Goal: Task Accomplishment & Management: Manage account settings

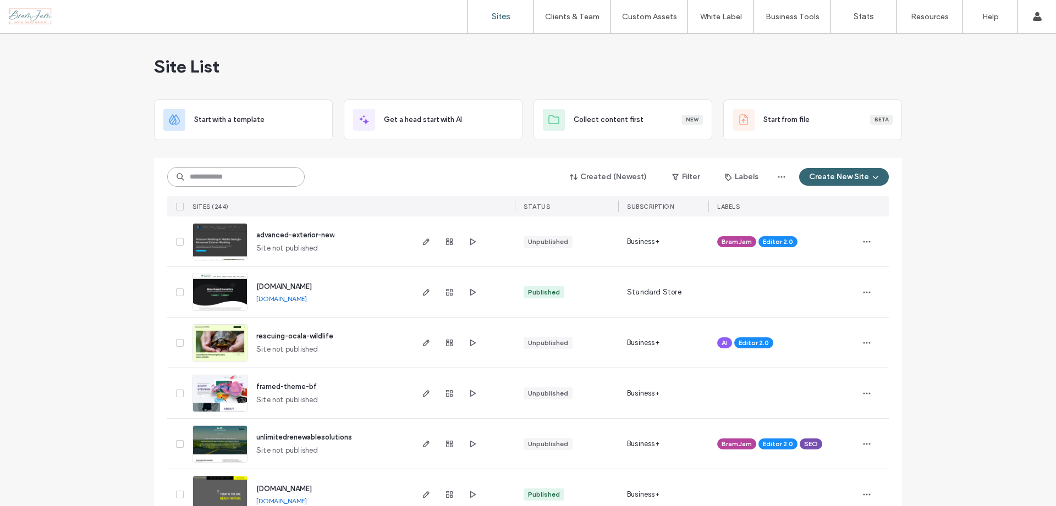
click at [280, 170] on input at bounding box center [235, 177] width 137 height 20
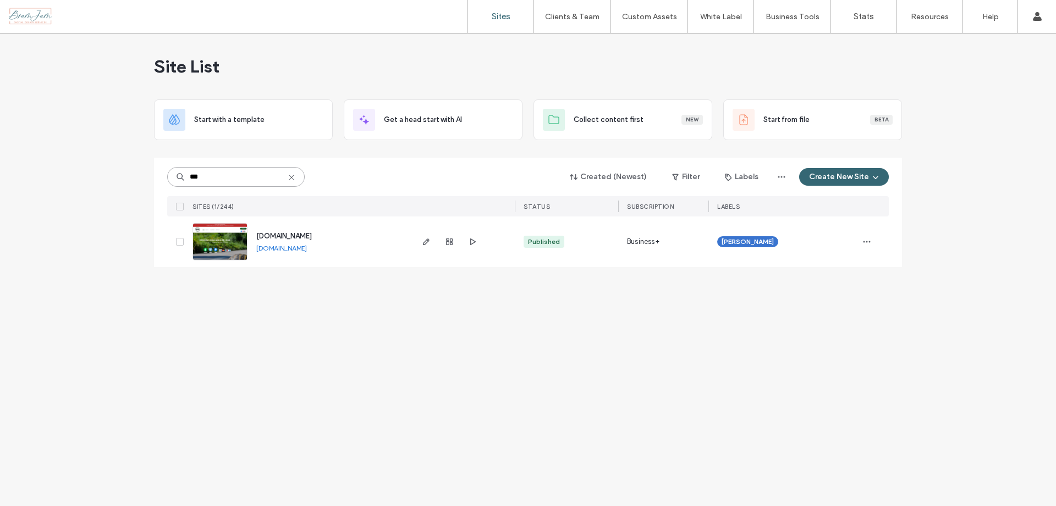
type input "***"
click at [234, 239] on img at bounding box center [220, 261] width 54 height 75
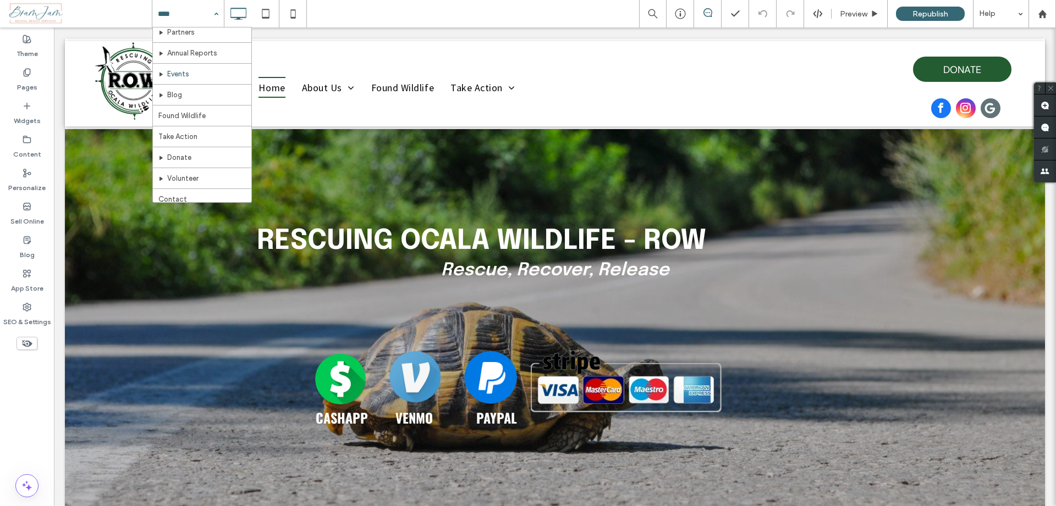
scroll to position [79, 0]
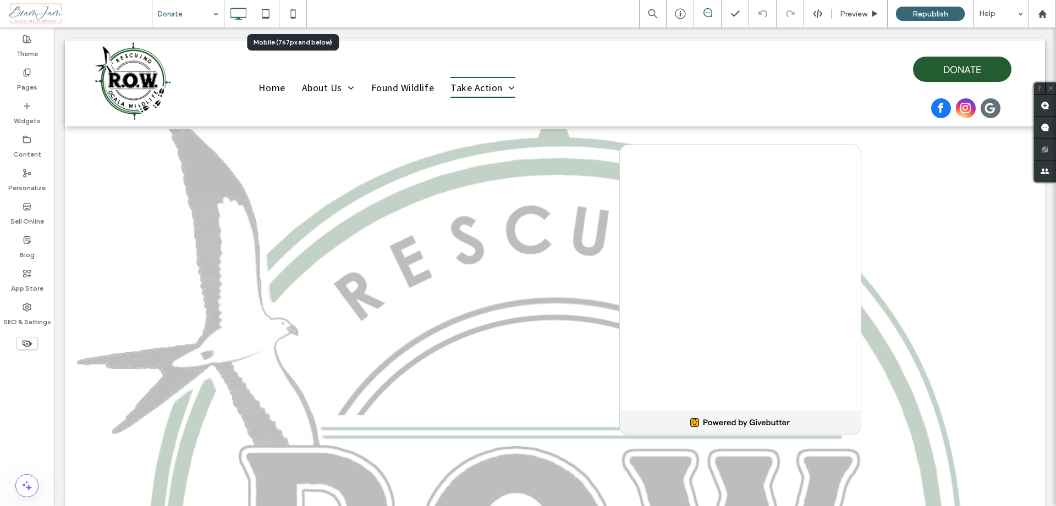
click at [299, 16] on icon at bounding box center [293, 14] width 22 height 22
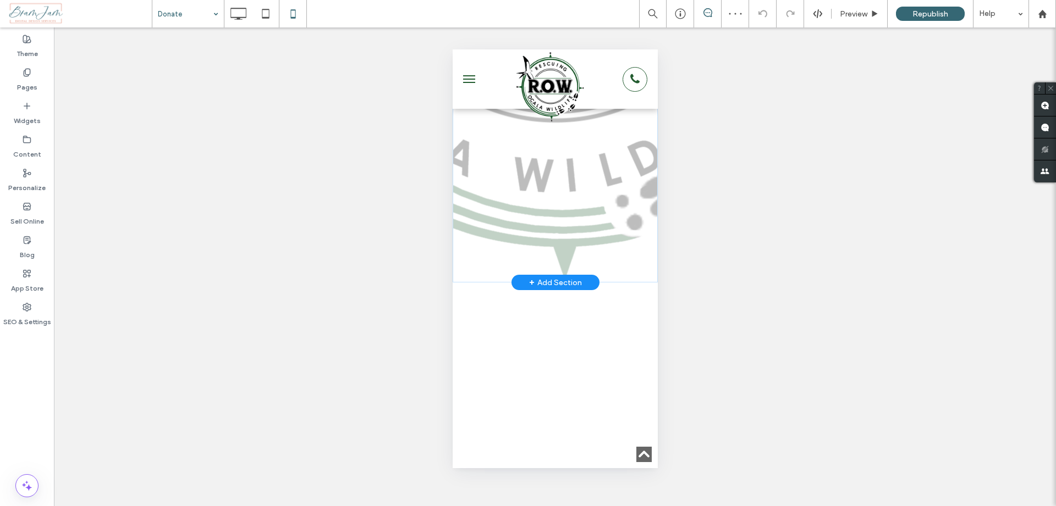
scroll to position [451, 0]
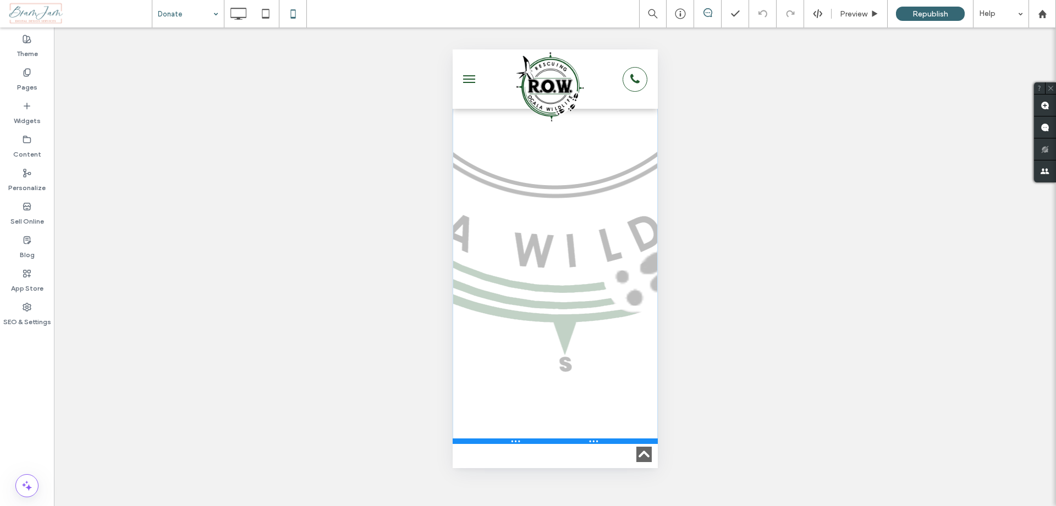
click at [485, 442] on div at bounding box center [554, 441] width 205 height 5
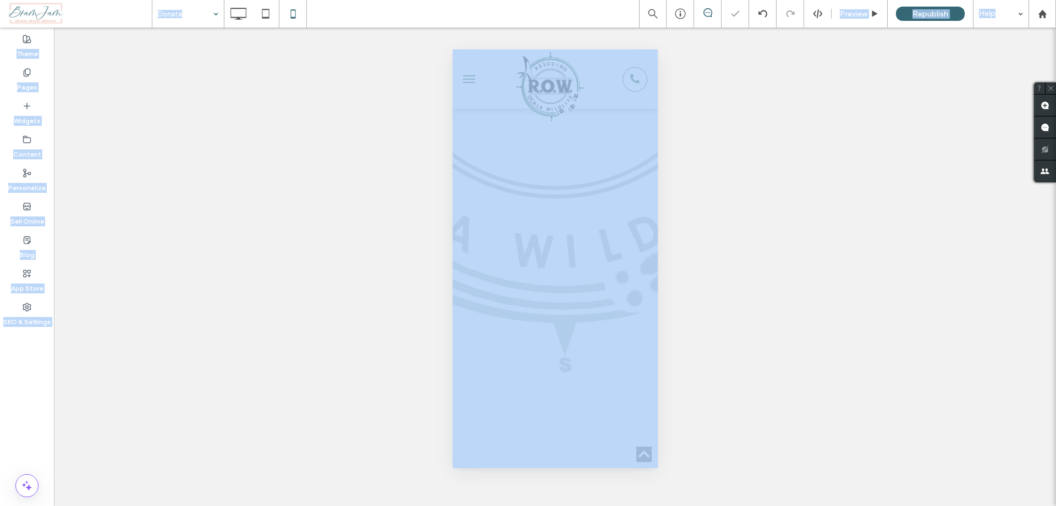
click at [478, 486] on div "Donate Preview Republish Help Site Comments Team & Clients Automate new comment…" at bounding box center [528, 253] width 1056 height 506
drag, startPoint x: 492, startPoint y: 302, endPoint x: 489, endPoint y: 483, distance: 180.9
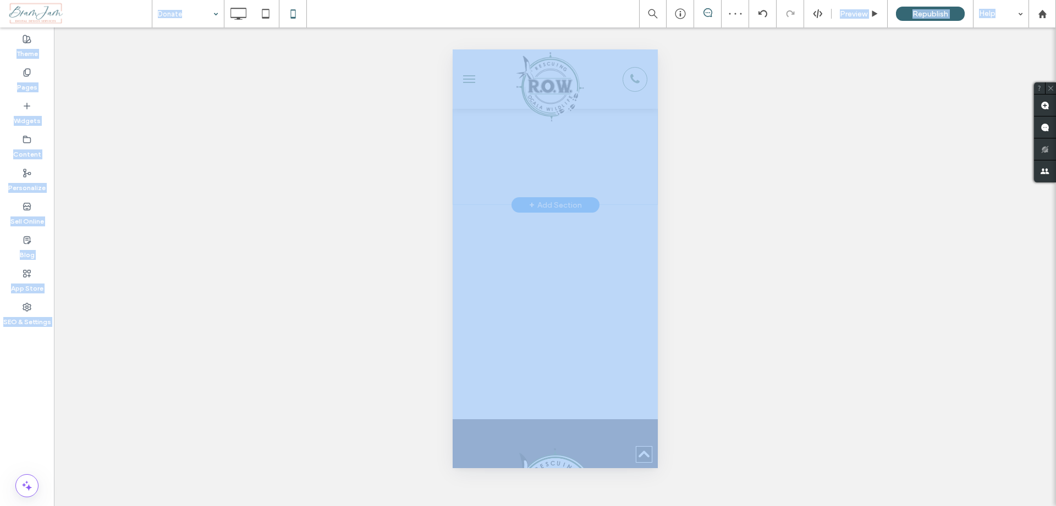
scroll to position [916, 0]
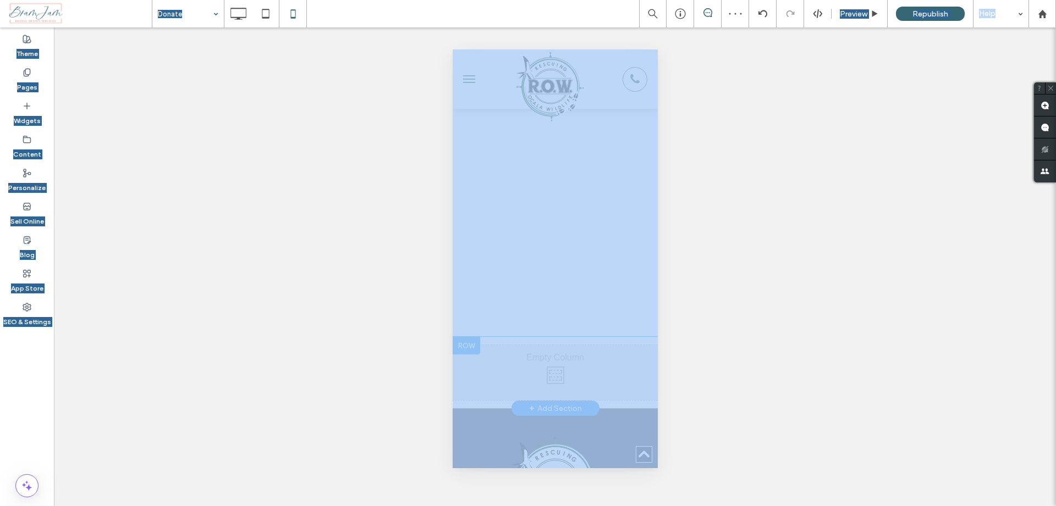
click at [471, 346] on div at bounding box center [465, 346] width 27 height 18
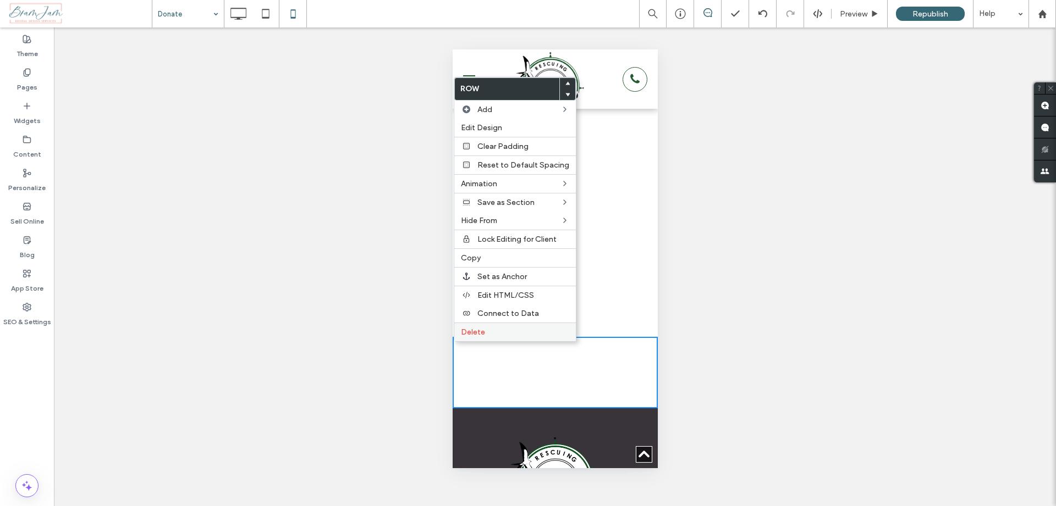
click at [478, 328] on span "Delete" at bounding box center [473, 332] width 24 height 9
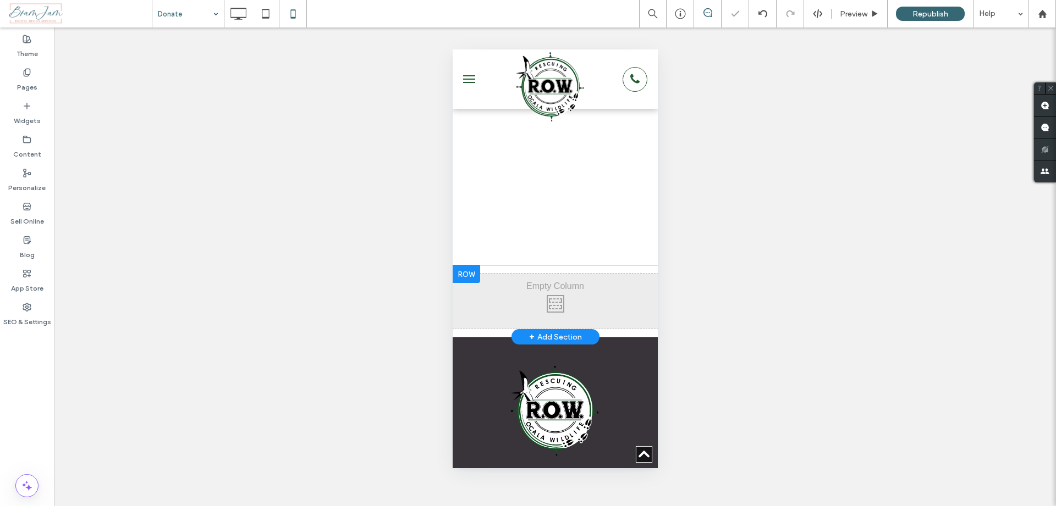
click at [464, 272] on div at bounding box center [465, 275] width 27 height 18
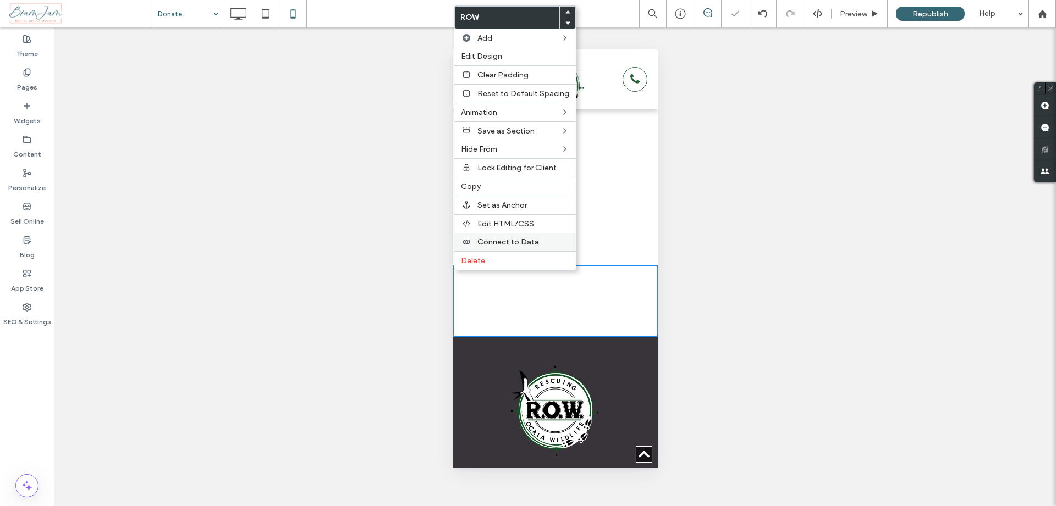
click at [477, 245] on div "Connect to Data" at bounding box center [515, 242] width 122 height 18
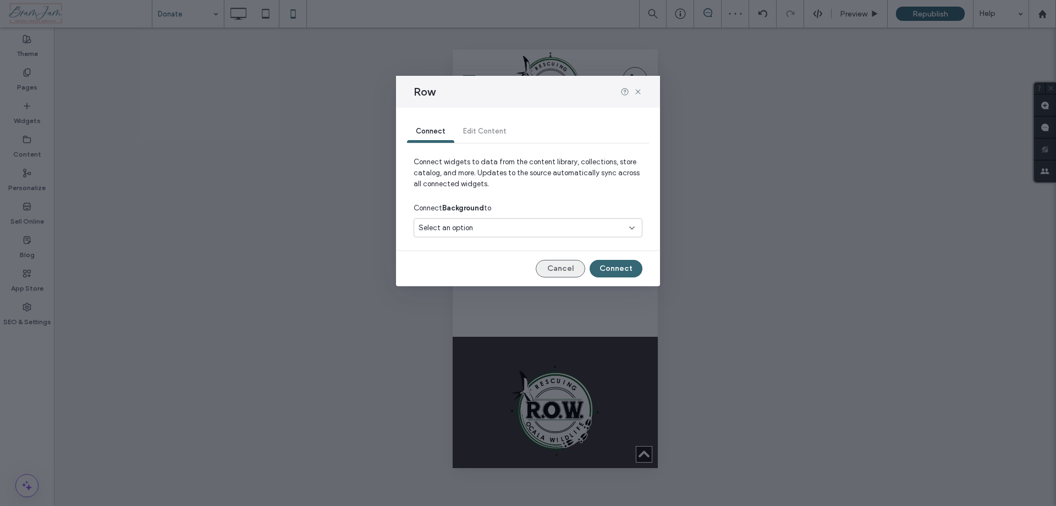
click at [553, 271] on button "Cancel" at bounding box center [560, 269] width 49 height 18
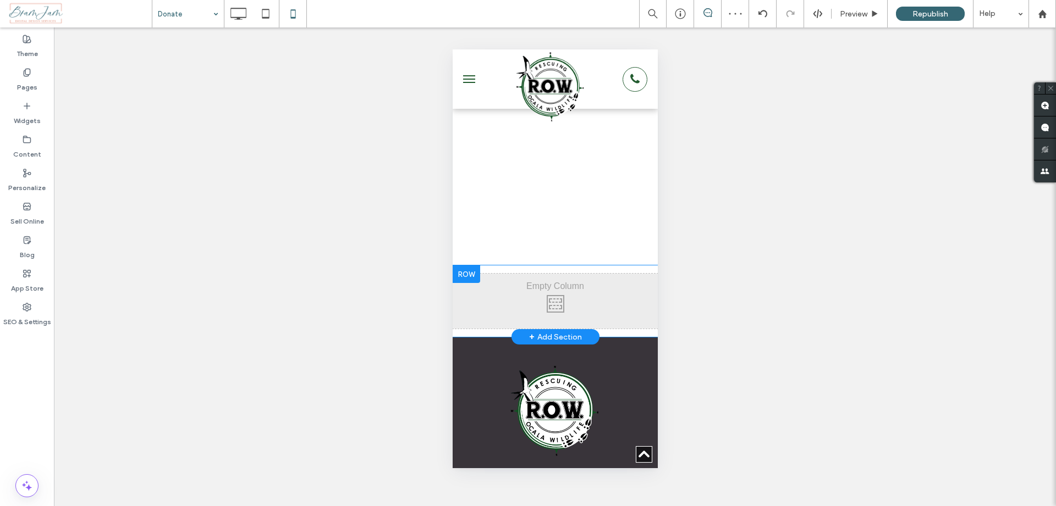
click at [473, 277] on div at bounding box center [465, 275] width 27 height 18
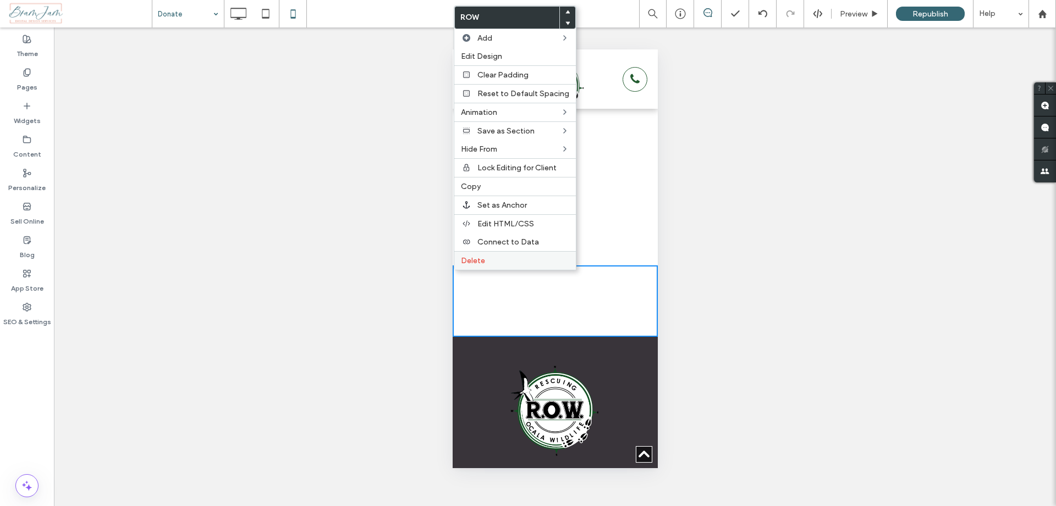
click at [500, 256] on label "Delete" at bounding box center [515, 260] width 108 height 9
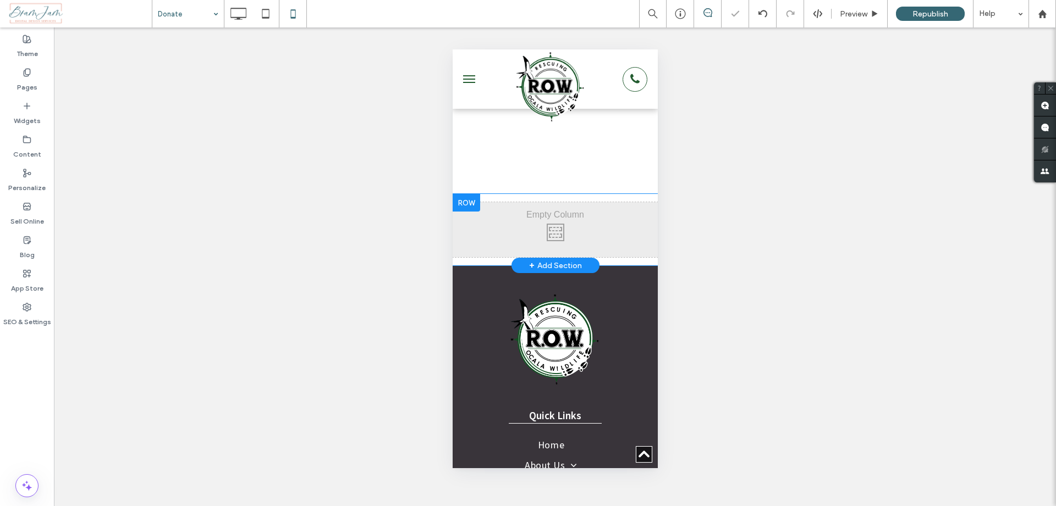
click at [476, 206] on div at bounding box center [465, 203] width 27 height 18
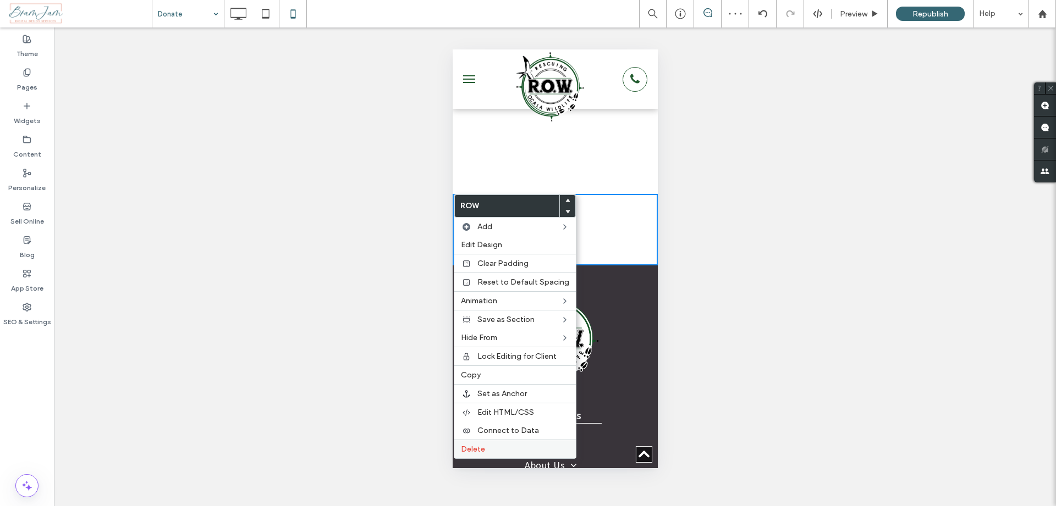
click at [486, 440] on div "Delete" at bounding box center [515, 449] width 122 height 19
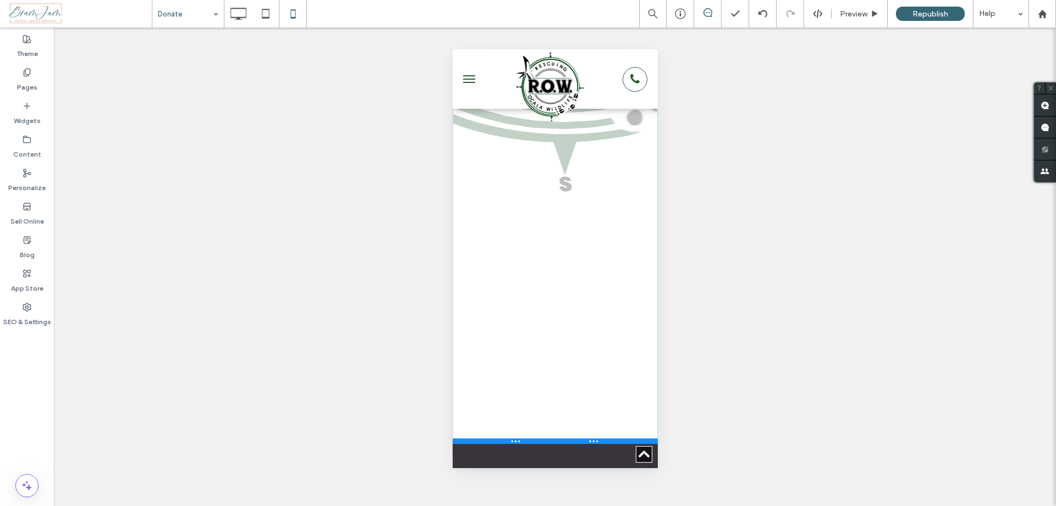
scroll to position [889, 0]
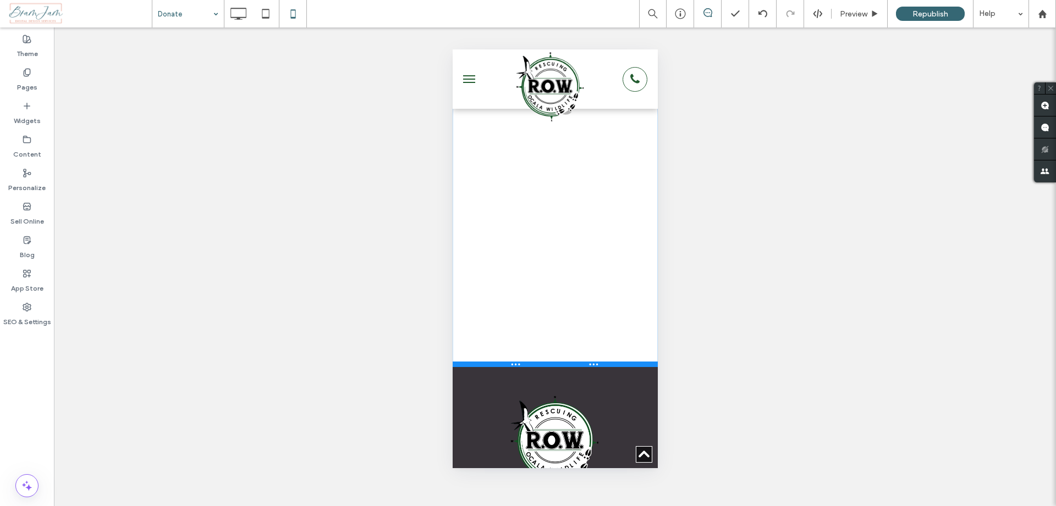
drag, startPoint x: 497, startPoint y: 430, endPoint x: 494, endPoint y: 494, distance: 63.8
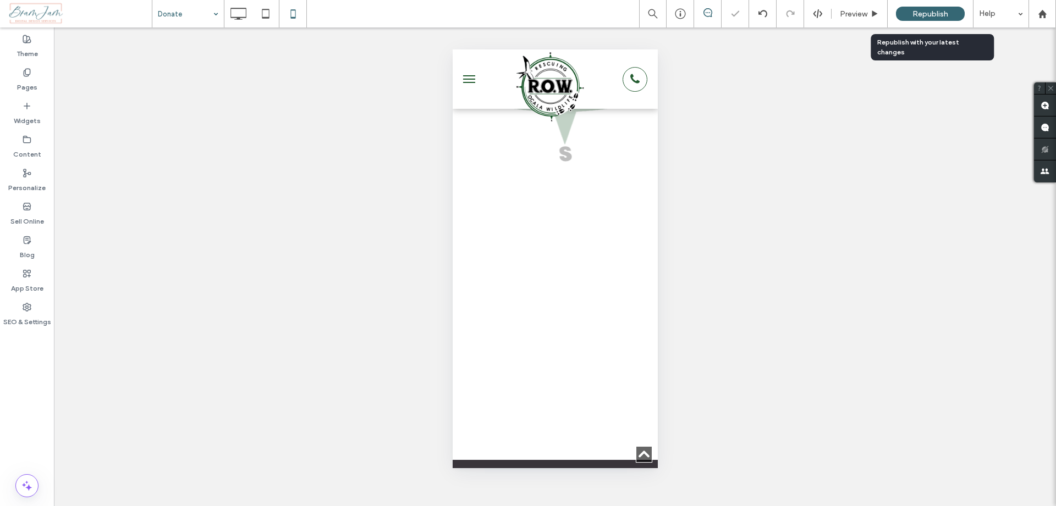
click at [916, 24] on div "Republish" at bounding box center [930, 13] width 69 height 27
click at [940, 18] on span "Republish" at bounding box center [930, 13] width 36 height 9
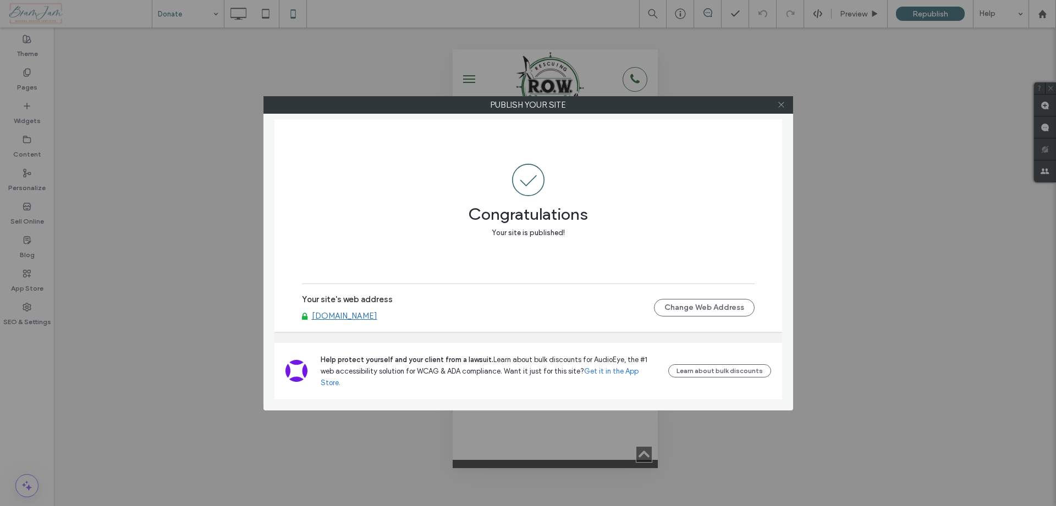
click at [779, 106] on icon at bounding box center [781, 105] width 8 height 8
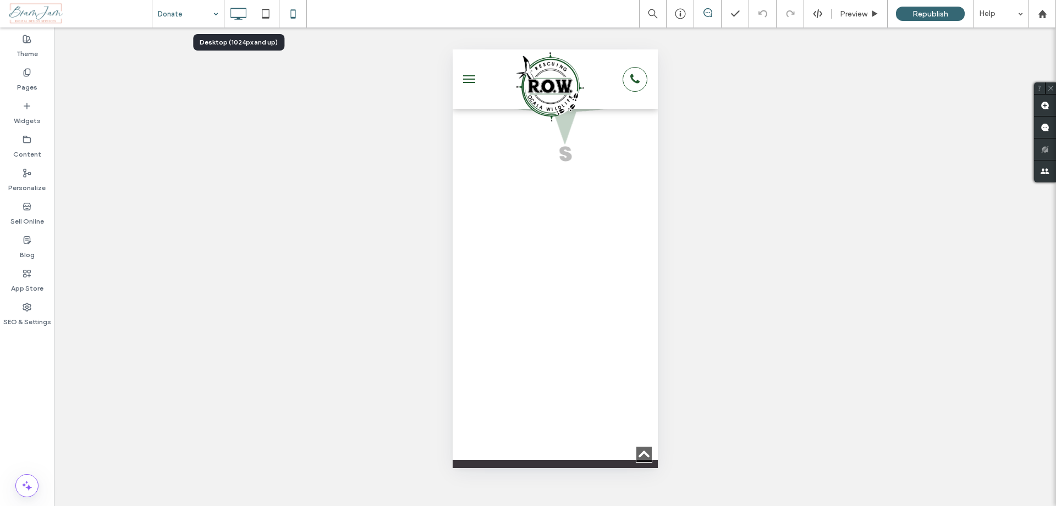
click at [238, 24] on icon at bounding box center [238, 14] width 22 height 22
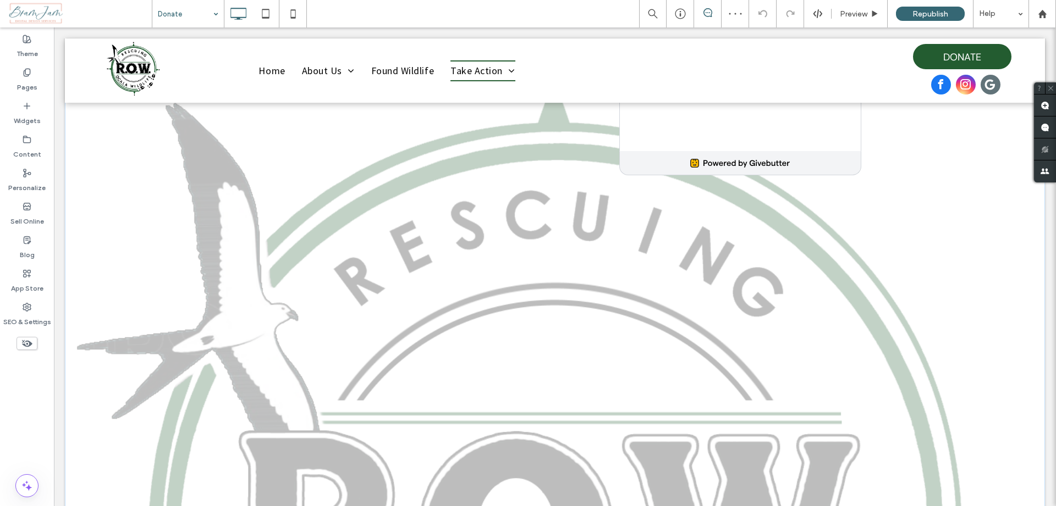
scroll to position [0, 0]
